Goal: Information Seeking & Learning: Understand process/instructions

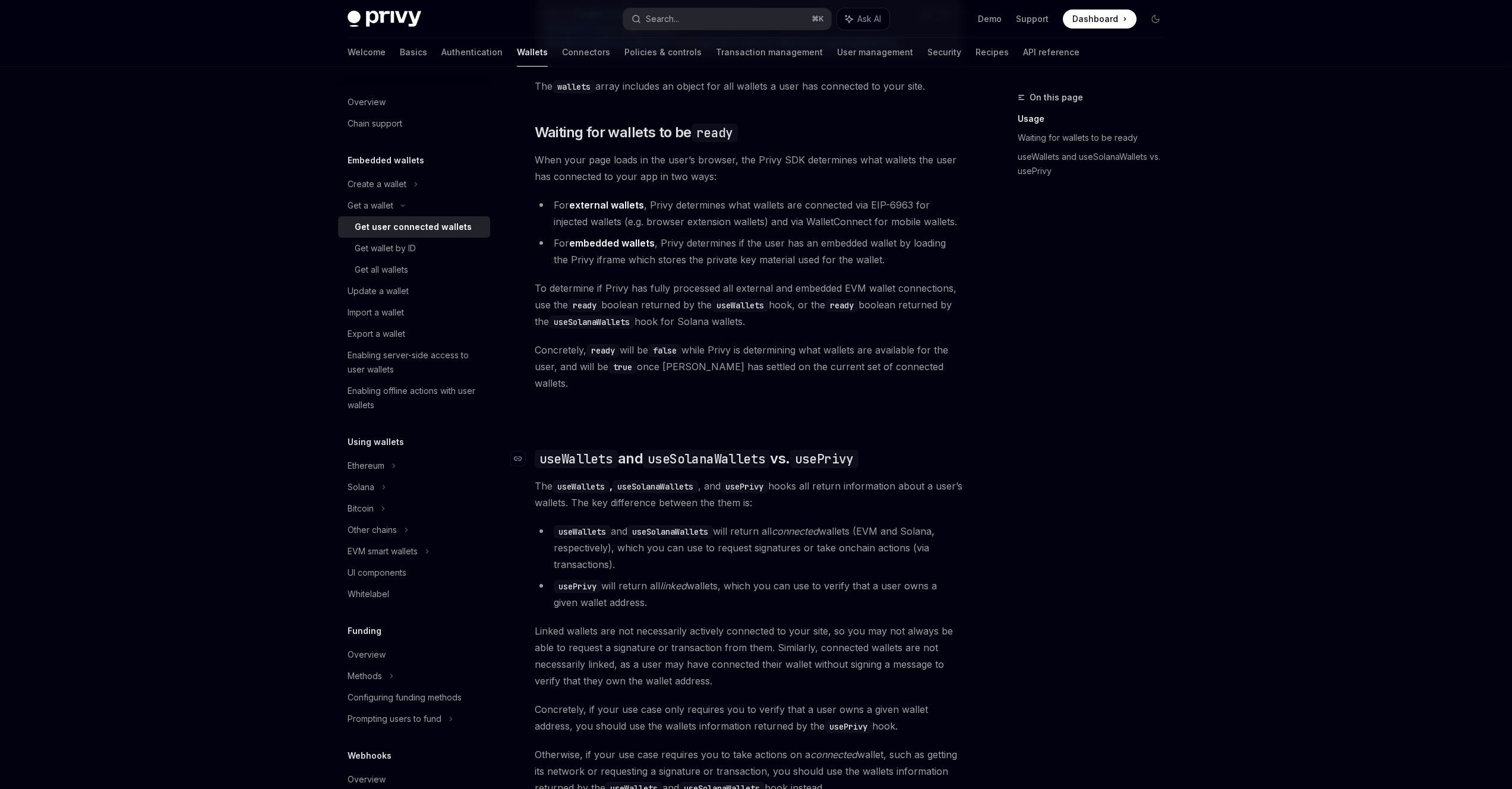
scroll to position [817, 0]
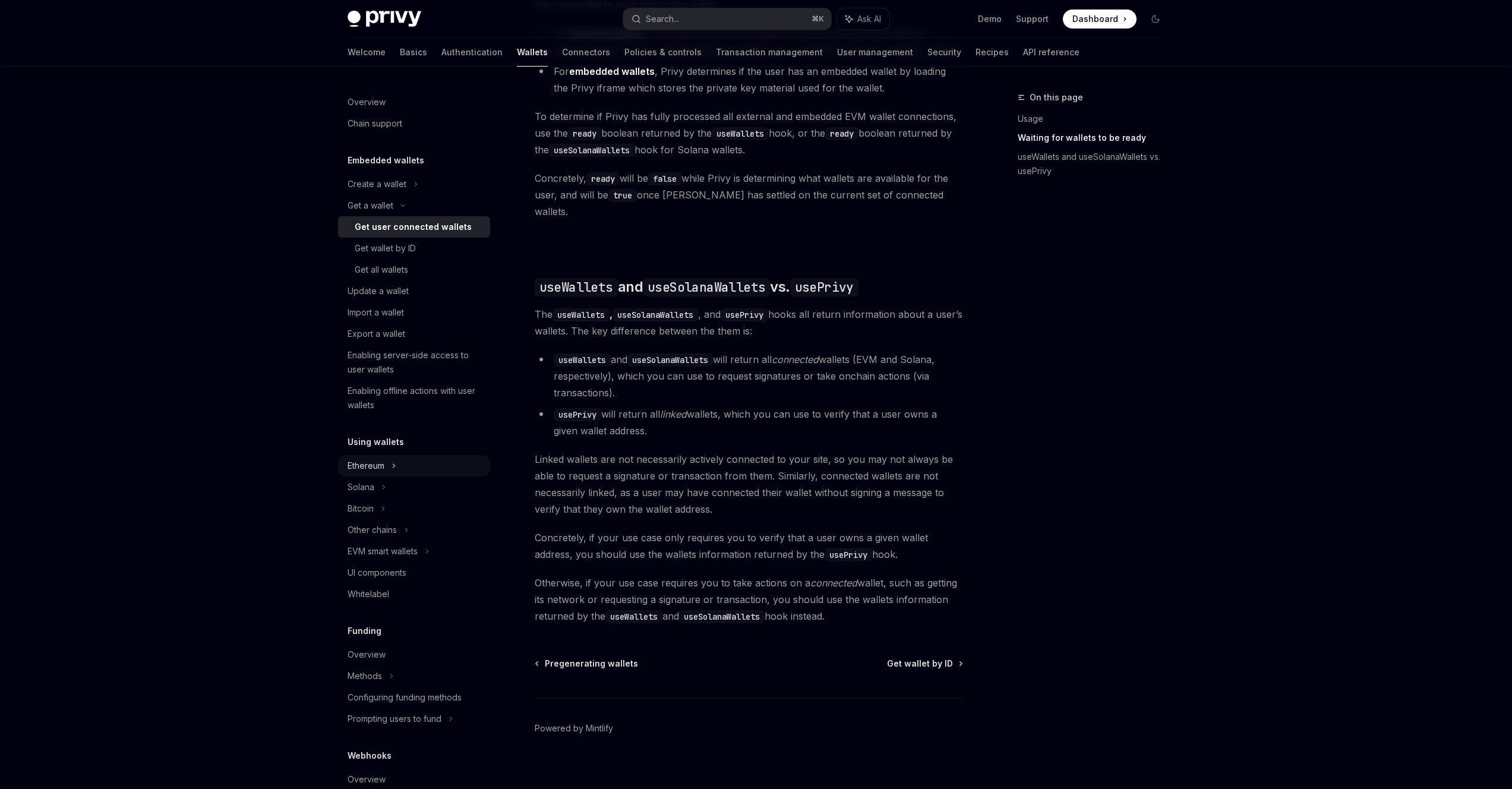
click at [413, 191] on icon at bounding box center [416, 184] width 4 height 14
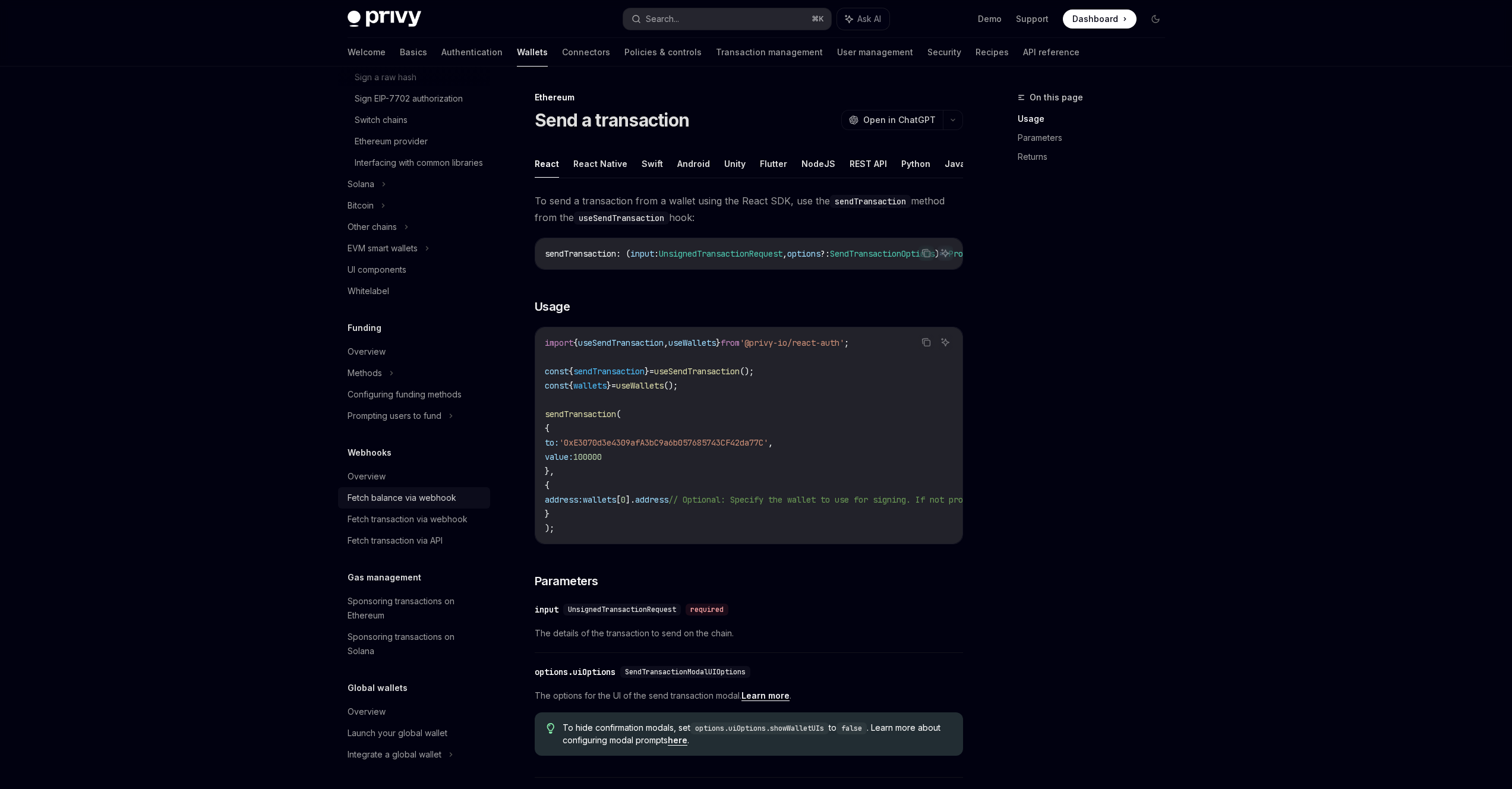
scroll to position [510, 0]
click at [428, 248] on icon at bounding box center [427, 248] width 1 height 4
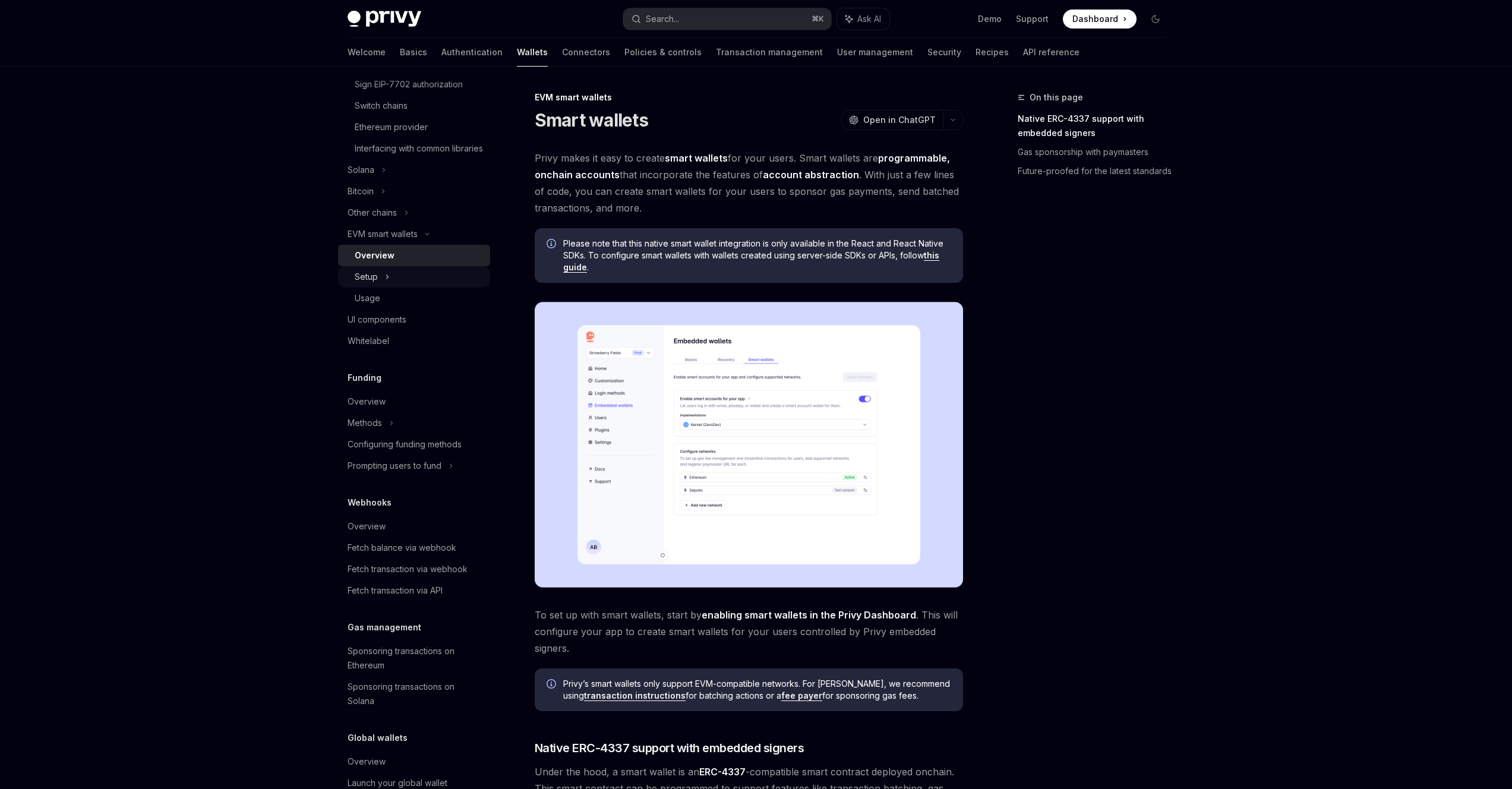
click at [396, 287] on div "Setup" at bounding box center [414, 277] width 152 height 22
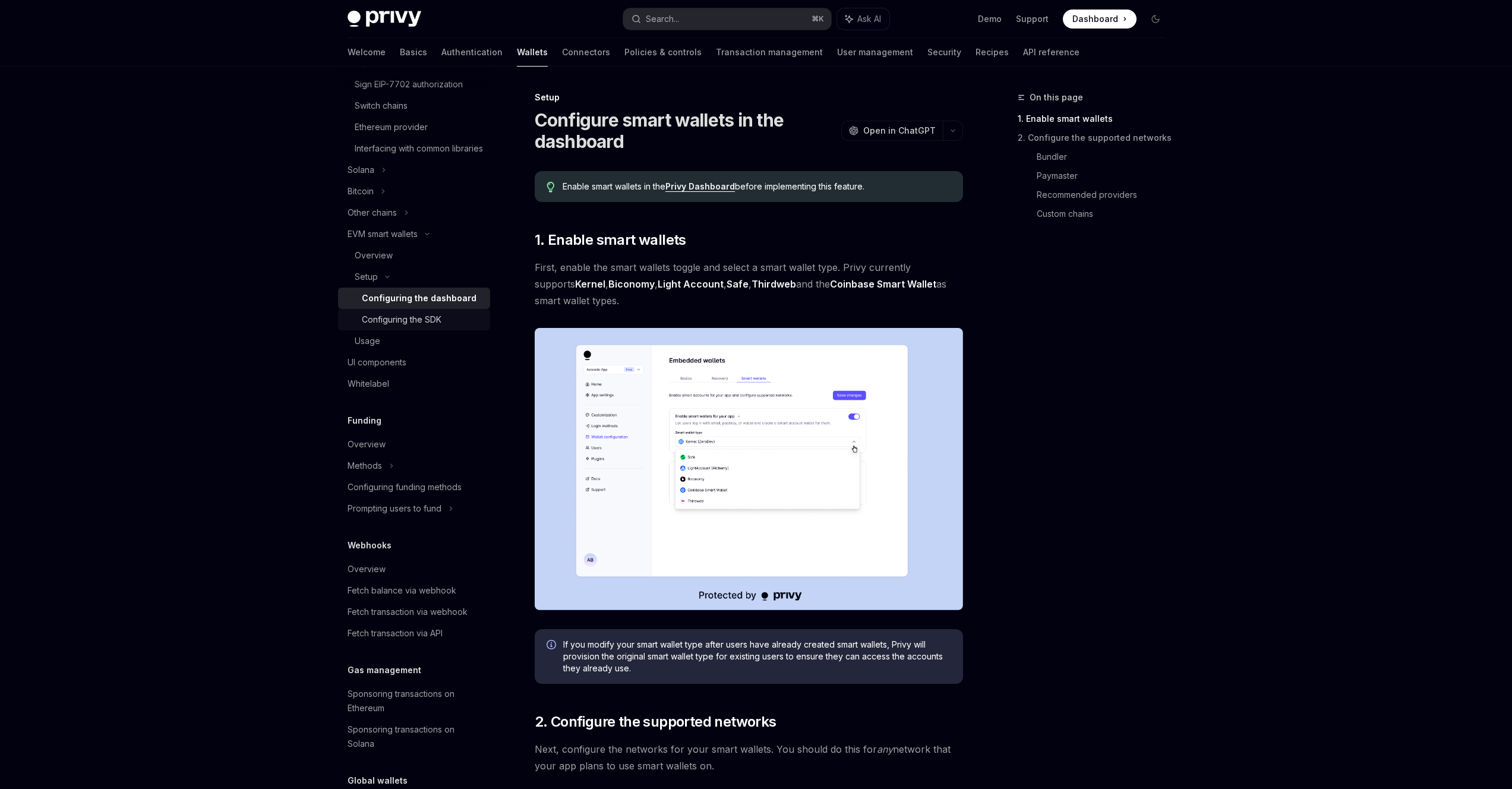
click at [384, 327] on div "Configuring the SDK" at bounding box center [401, 319] width 80 height 14
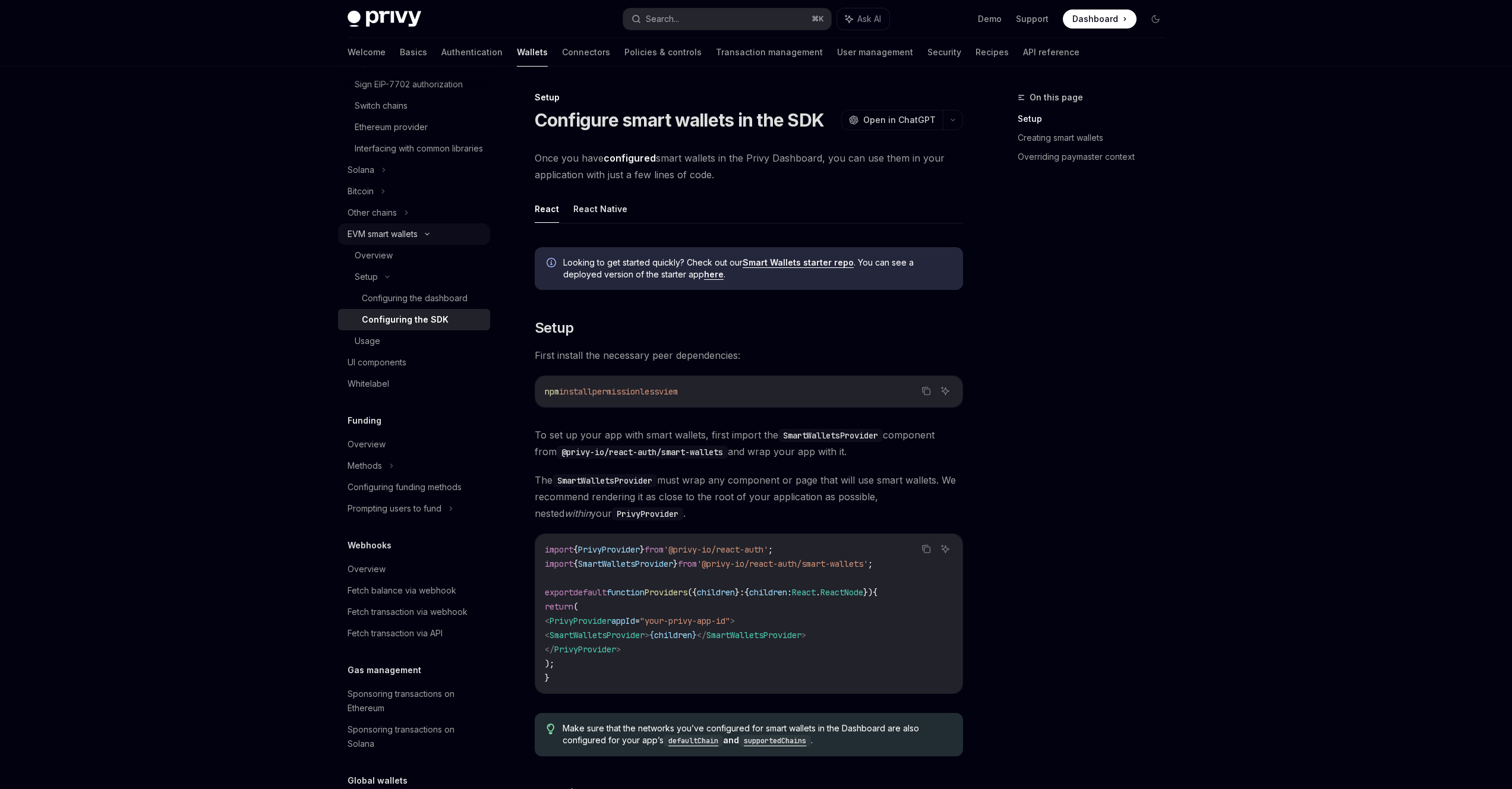
click at [390, 242] on div "EVM smart wallets" at bounding box center [383, 234] width 70 height 14
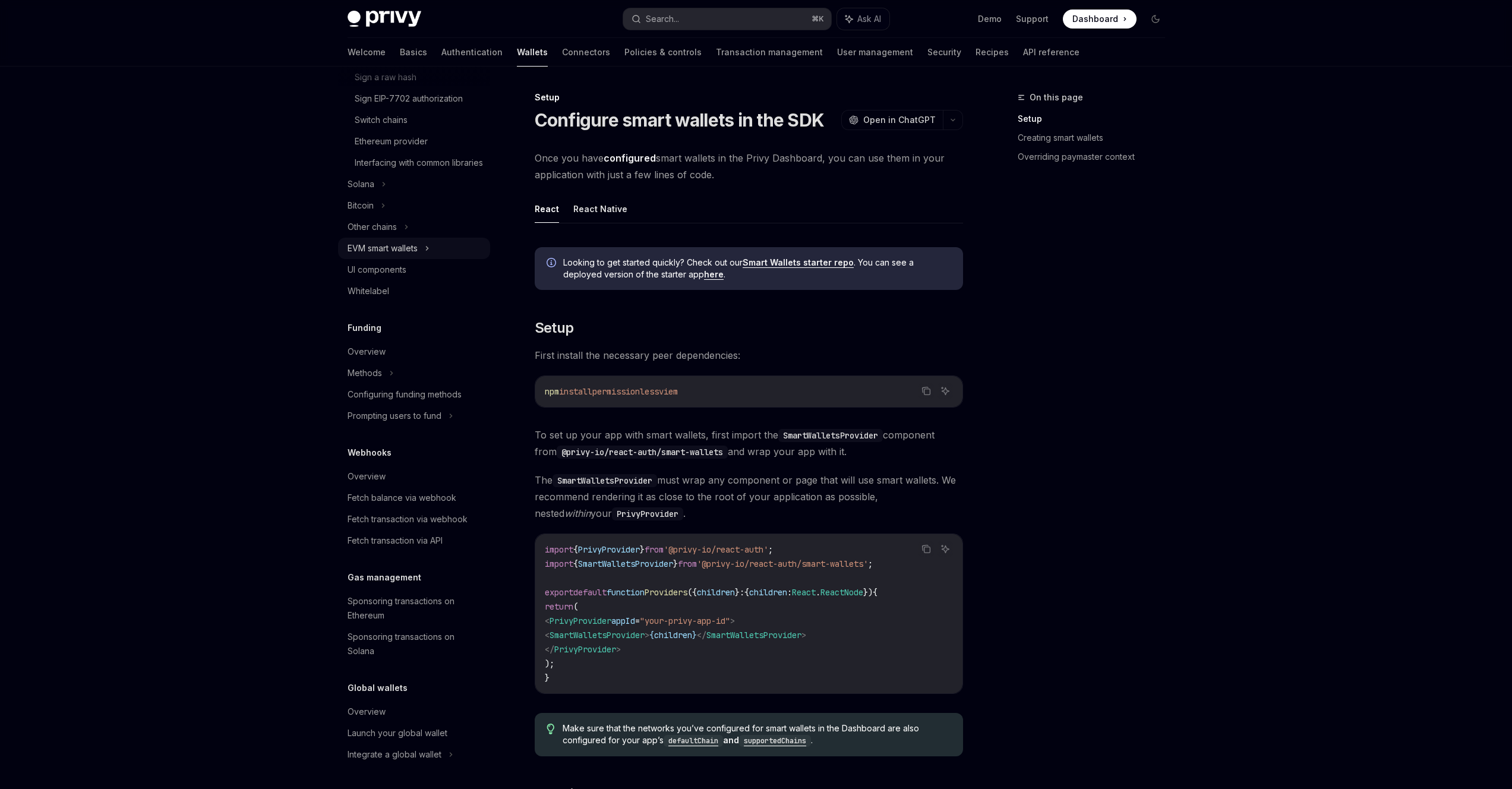
click at [390, 251] on div "EVM smart wallets" at bounding box center [383, 248] width 70 height 14
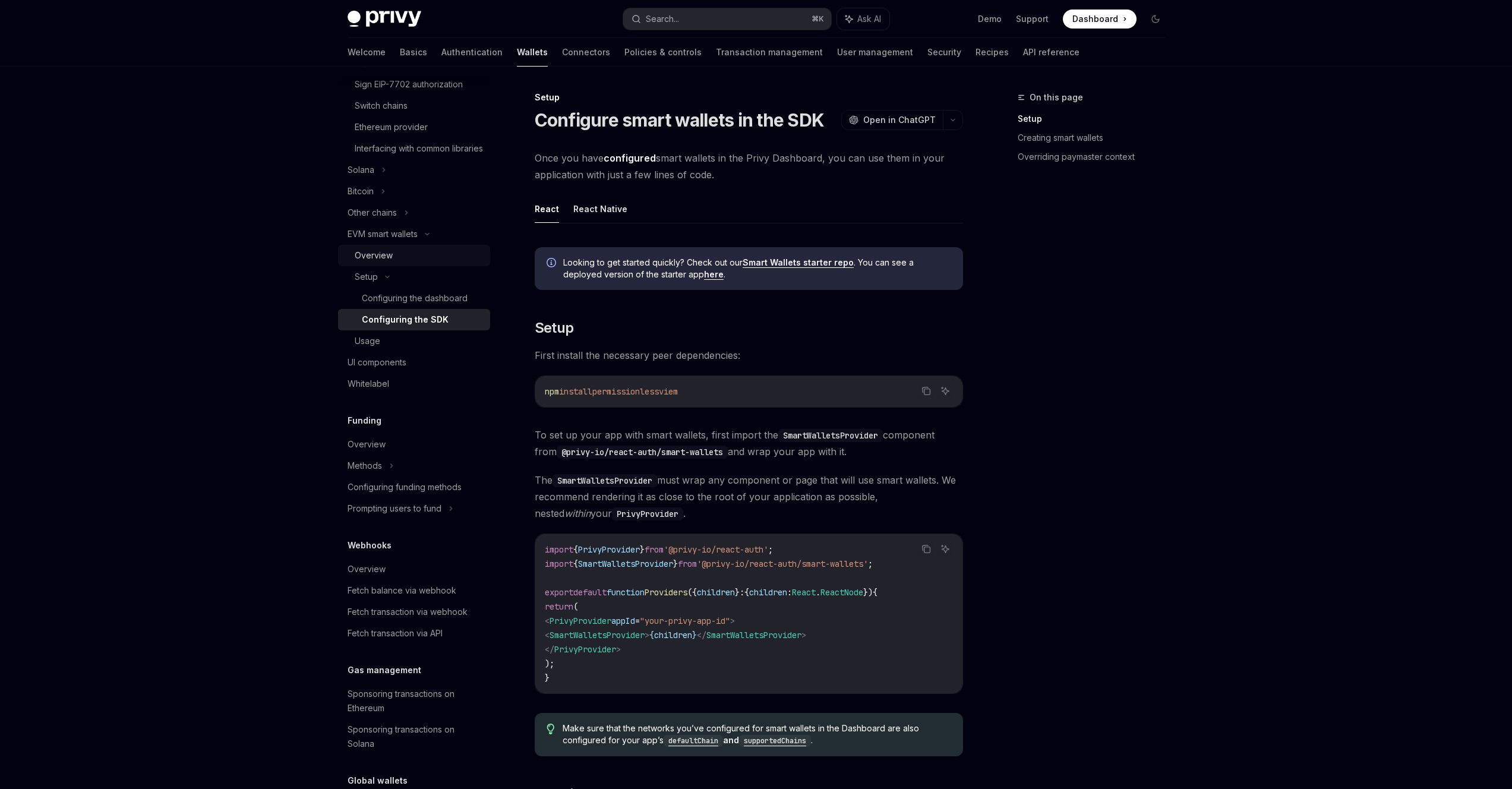
click at [387, 263] on div "Overview" at bounding box center [373, 255] width 38 height 14
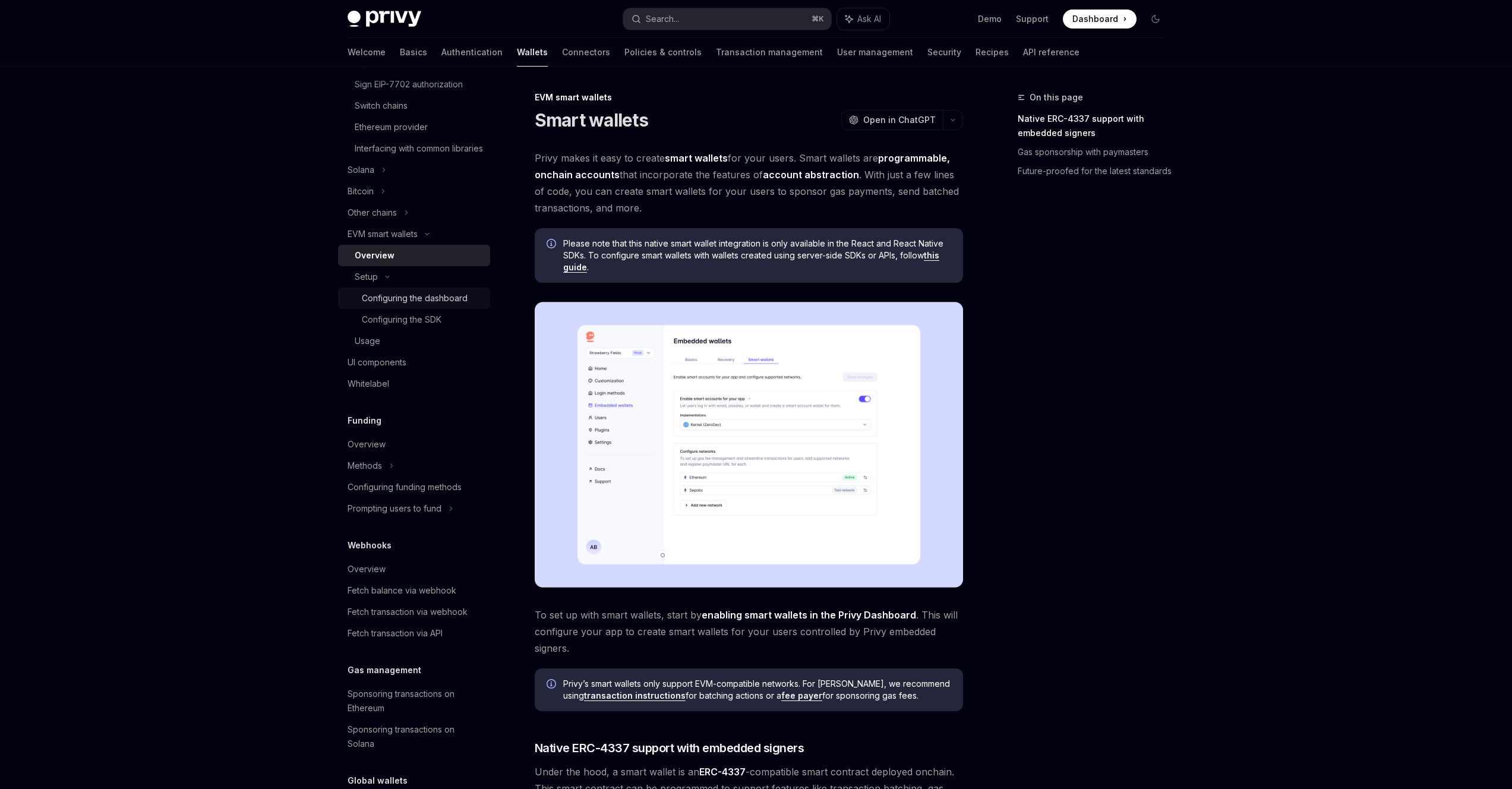
click at [412, 306] on div "Configuring the dashboard" at bounding box center [415, 298] width 106 height 14
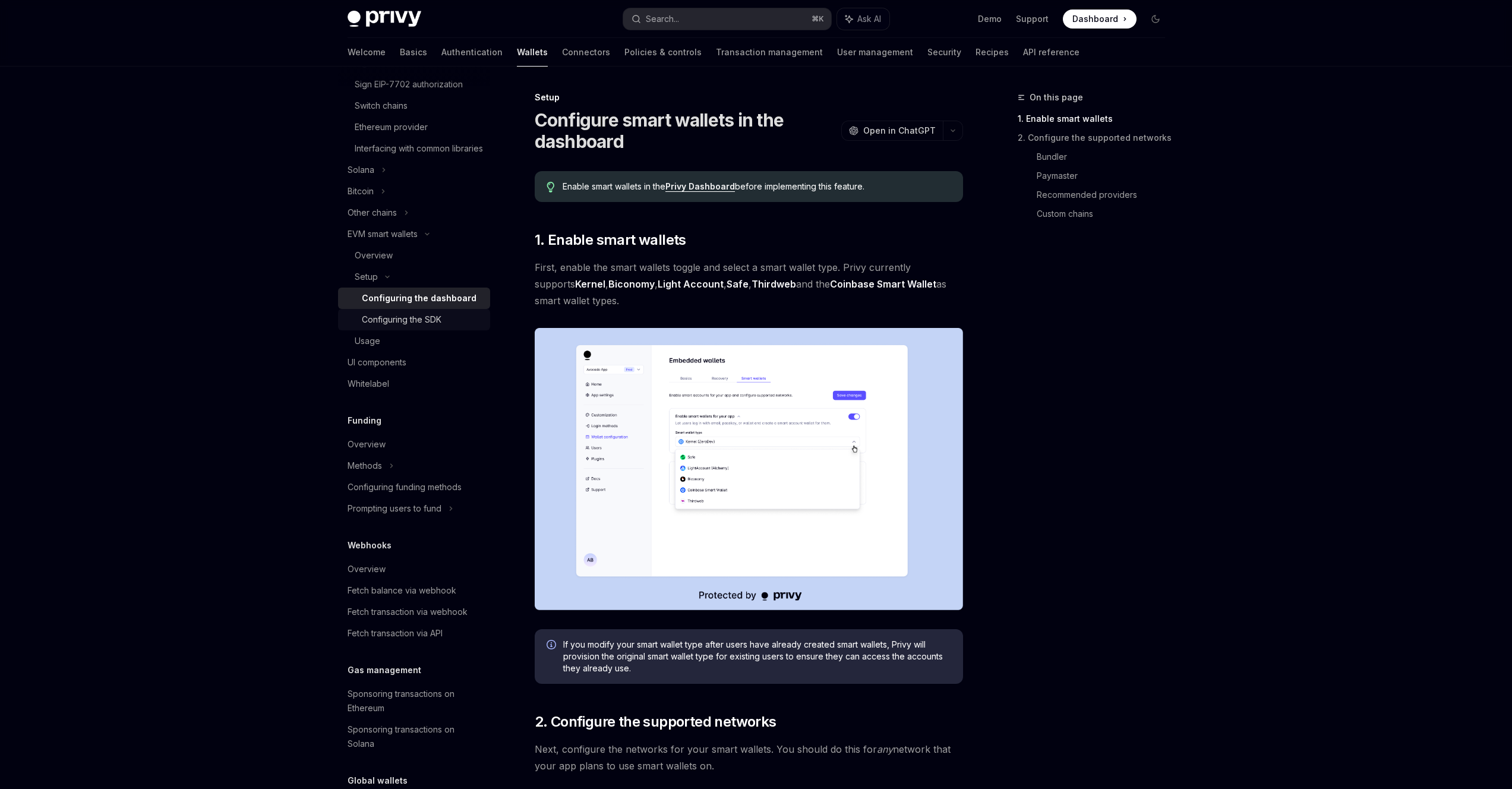
click at [413, 327] on div "Configuring the SDK" at bounding box center [401, 319] width 80 height 14
type textarea "*"
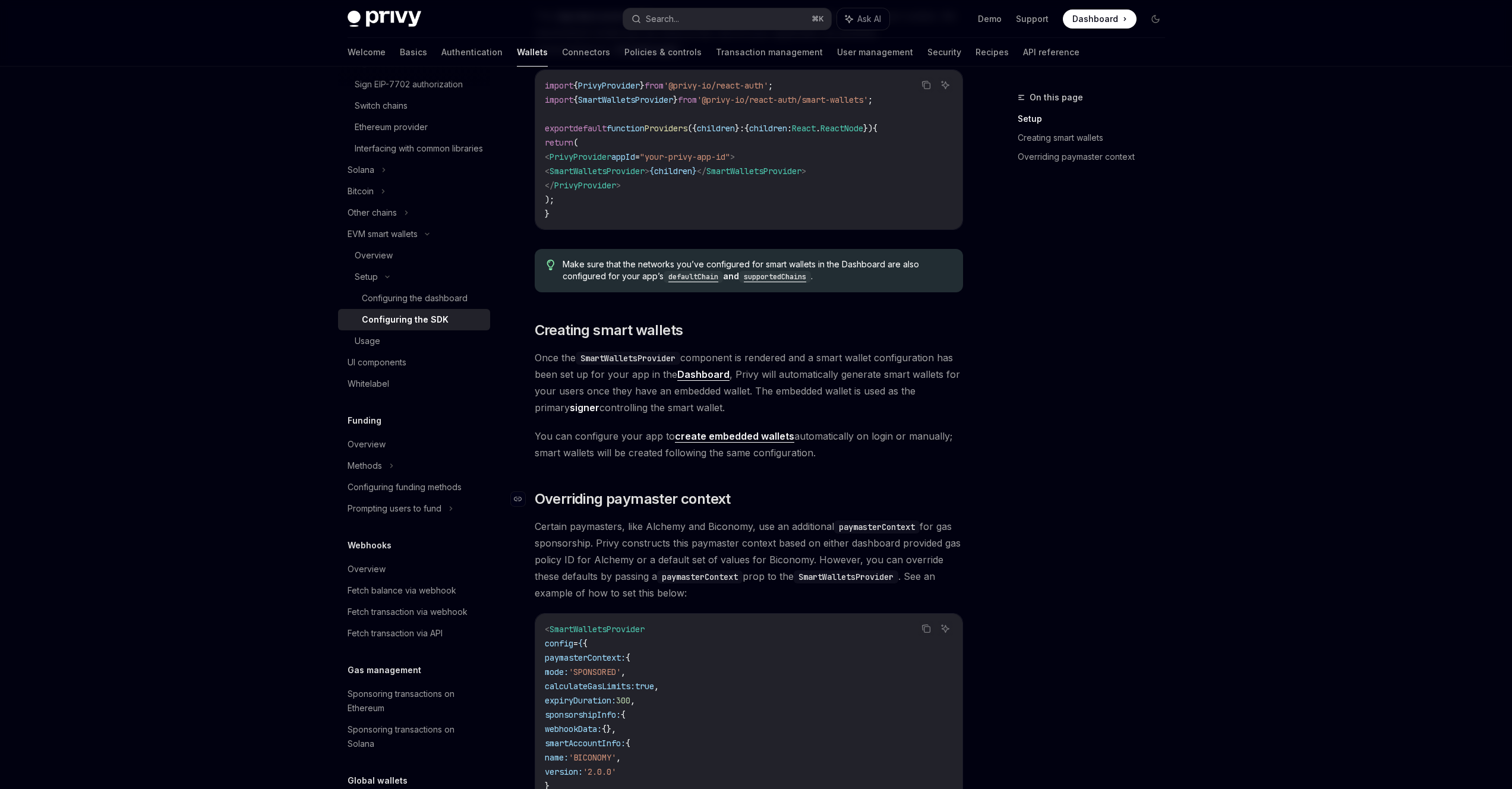
scroll to position [486, 0]
